Goal: Navigation & Orientation: Find specific page/section

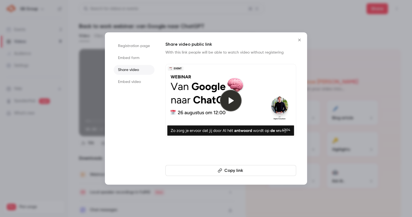
click at [298, 38] on icon "Close" at bounding box center [299, 40] width 7 height 4
